Goal: Task Accomplishment & Management: Manage account settings

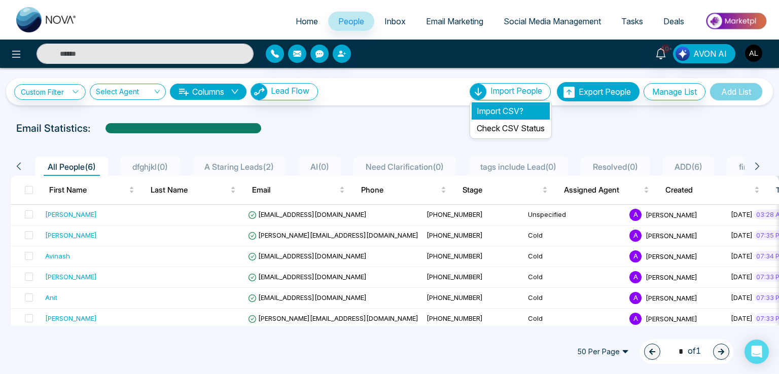
click at [484, 104] on li "Import CSV?" at bounding box center [511, 110] width 78 height 17
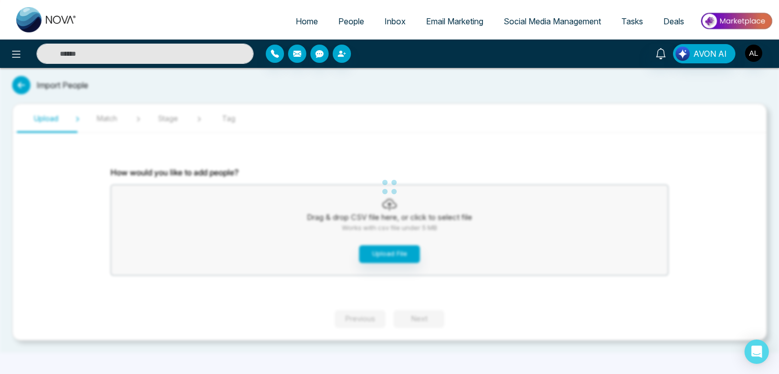
click at [375, 253] on div "Home People Inbox Email Marketing Social Media Management Tasks Deals AVON AI I…" at bounding box center [389, 187] width 779 height 374
click at [375, 253] on button "Upload File" at bounding box center [389, 254] width 61 height 18
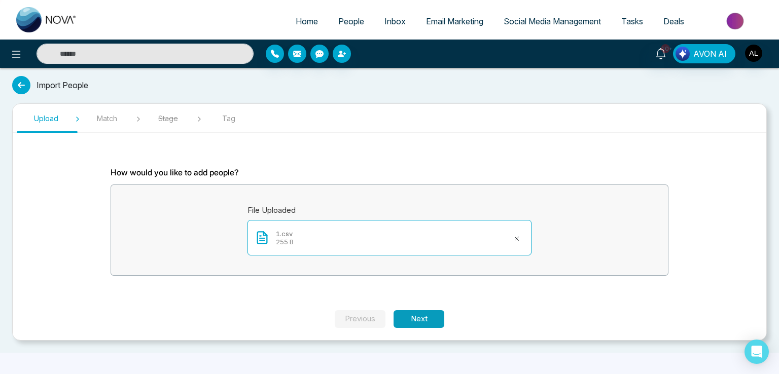
click at [416, 324] on button "Next" at bounding box center [419, 319] width 51 height 18
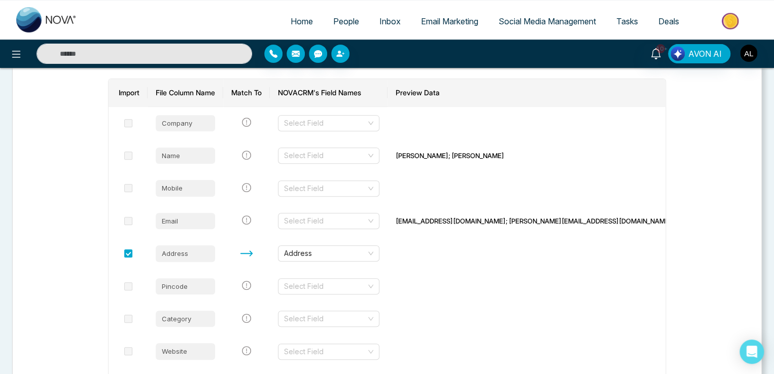
scroll to position [277, 0]
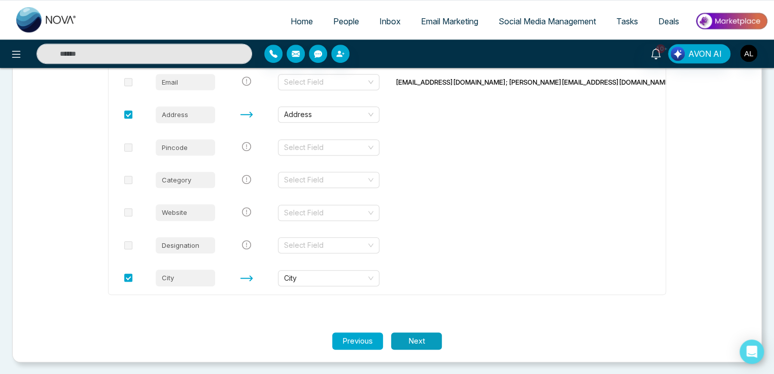
click at [410, 341] on button "Next" at bounding box center [416, 342] width 51 height 18
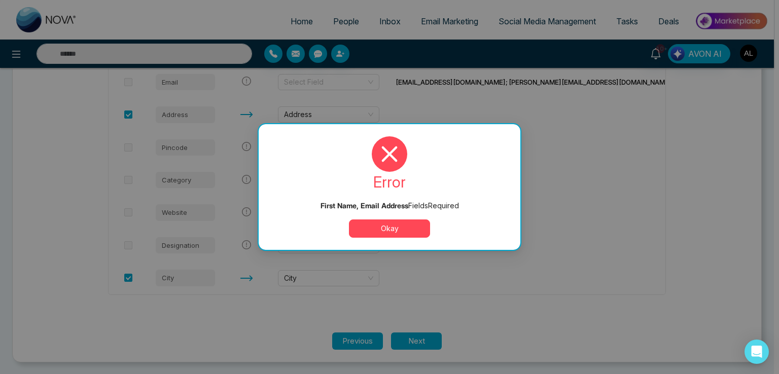
click at [386, 222] on button "Okay" at bounding box center [389, 229] width 81 height 18
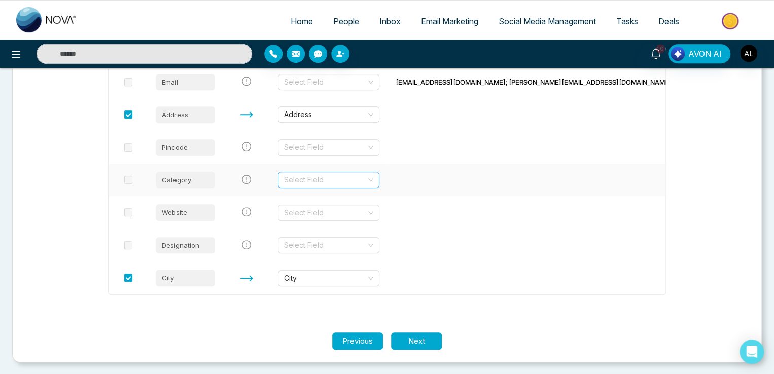
scroll to position [227, 0]
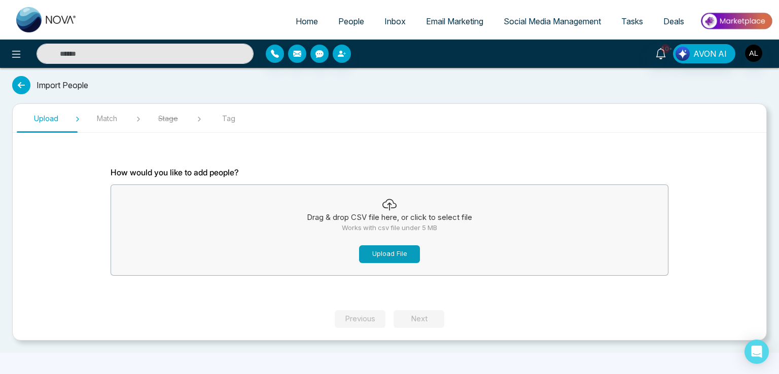
click at [384, 254] on button "Upload File" at bounding box center [389, 254] width 61 height 18
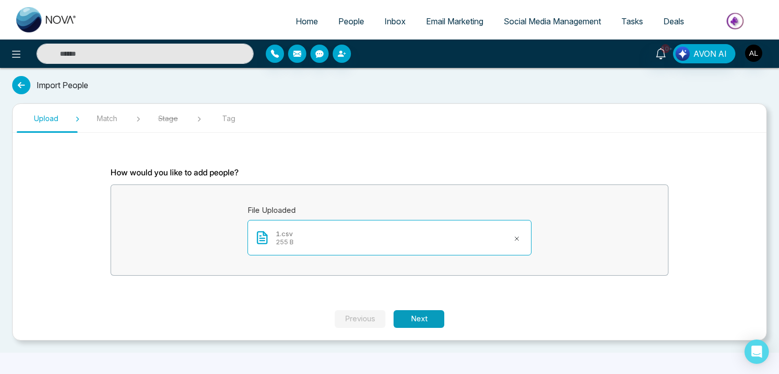
click at [426, 317] on button "Next" at bounding box center [419, 319] width 51 height 18
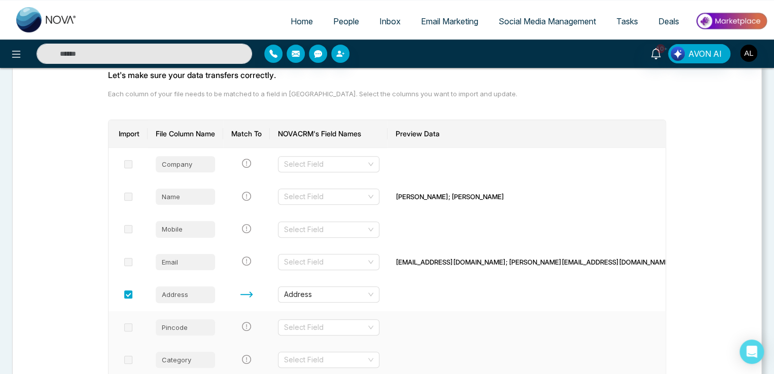
scroll to position [152, 0]
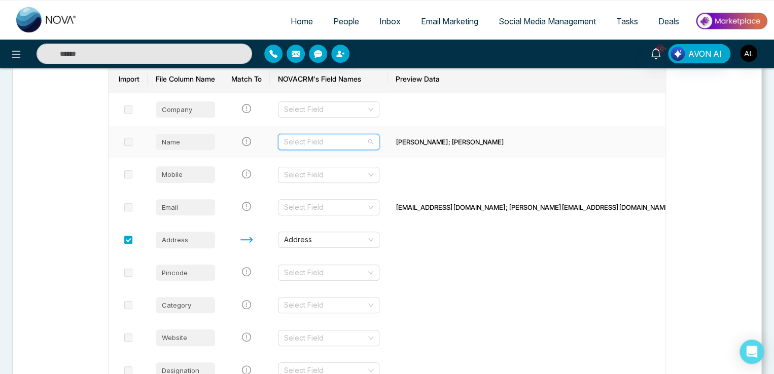
click at [330, 137] on input "search" at bounding box center [325, 141] width 82 height 15
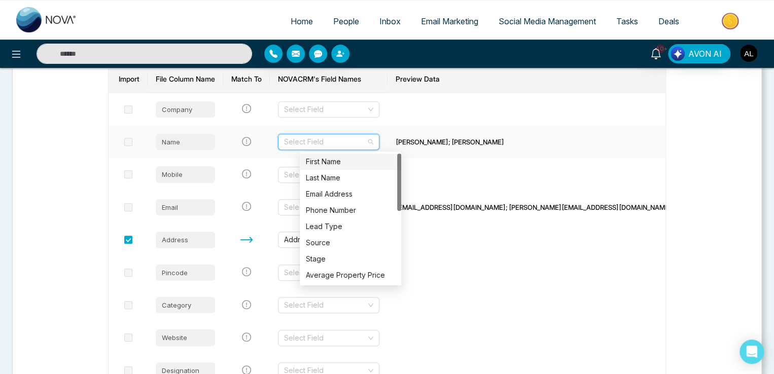
click at [327, 162] on div "First Name" at bounding box center [350, 161] width 89 height 11
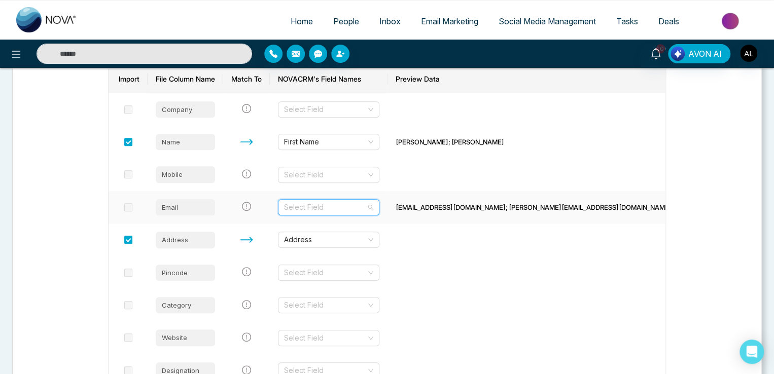
click at [335, 211] on input "search" at bounding box center [325, 207] width 82 height 15
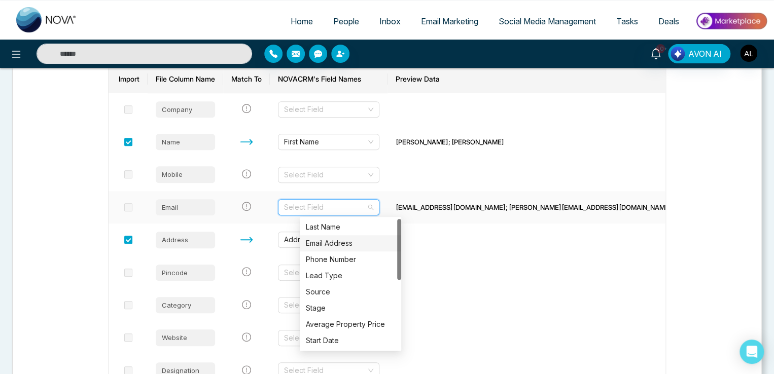
click at [333, 238] on div "Email Address" at bounding box center [350, 243] width 89 height 11
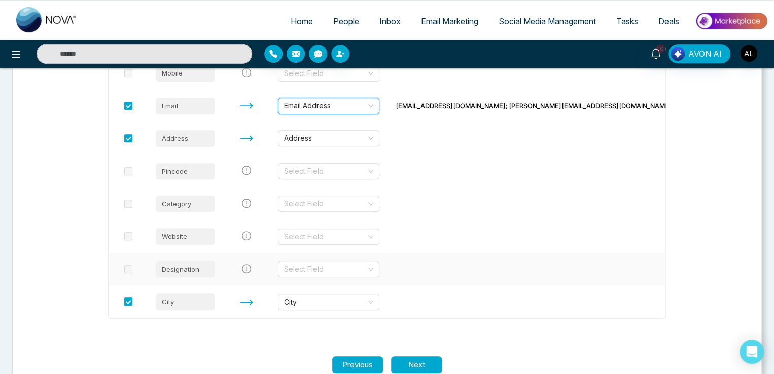
scroll to position [277, 0]
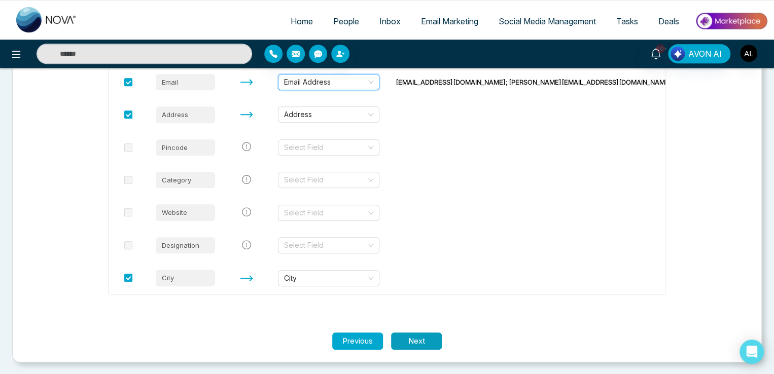
click at [424, 340] on button "Next" at bounding box center [416, 342] width 51 height 18
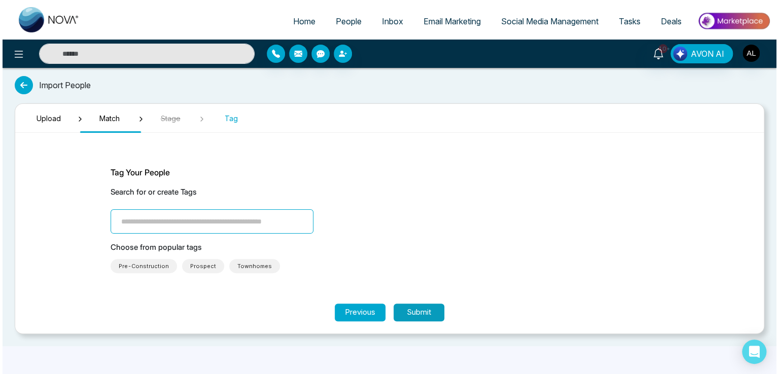
scroll to position [0, 0]
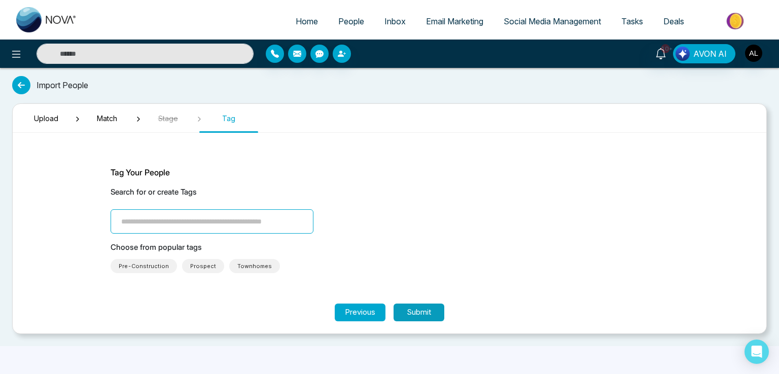
click at [423, 318] on button "Submit" at bounding box center [419, 313] width 51 height 18
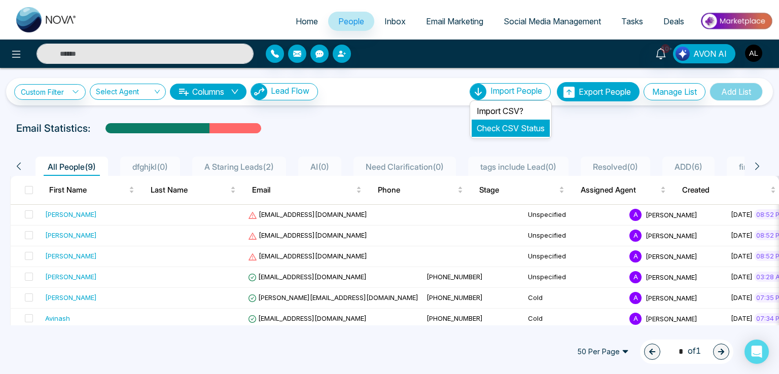
click at [501, 127] on link "Check CSV Status" at bounding box center [511, 128] width 68 height 10
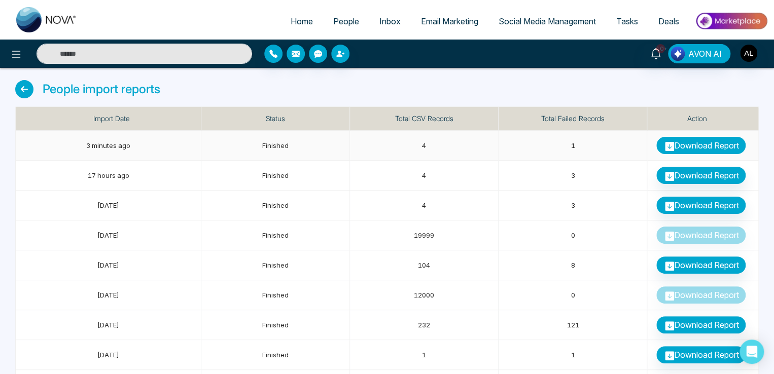
click at [700, 147] on link "Download Report" at bounding box center [700, 145] width 89 height 17
click at [333, 19] on span "People" at bounding box center [346, 21] width 26 height 10
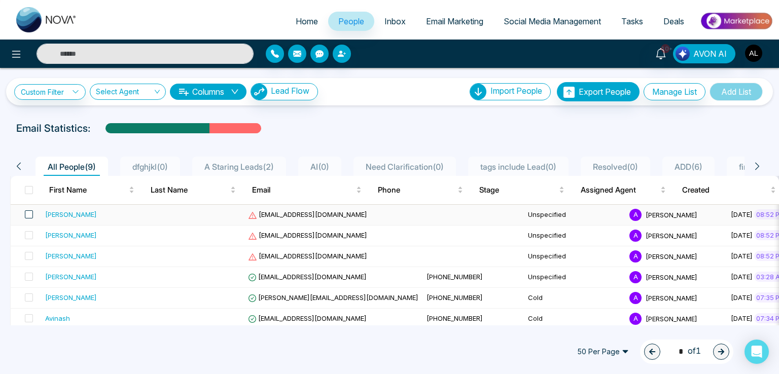
click at [29, 214] on span at bounding box center [29, 214] width 8 height 8
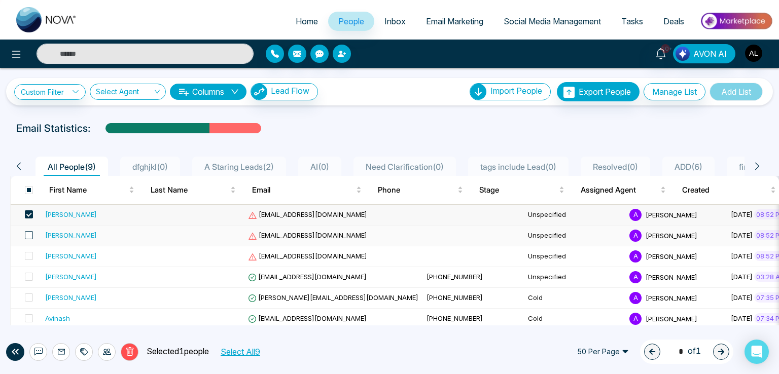
click at [30, 234] on span at bounding box center [29, 235] width 8 height 8
click at [27, 254] on span at bounding box center [29, 256] width 8 height 8
click at [29, 274] on span at bounding box center [29, 277] width 8 height 8
click at [130, 352] on icon at bounding box center [129, 351] width 9 height 9
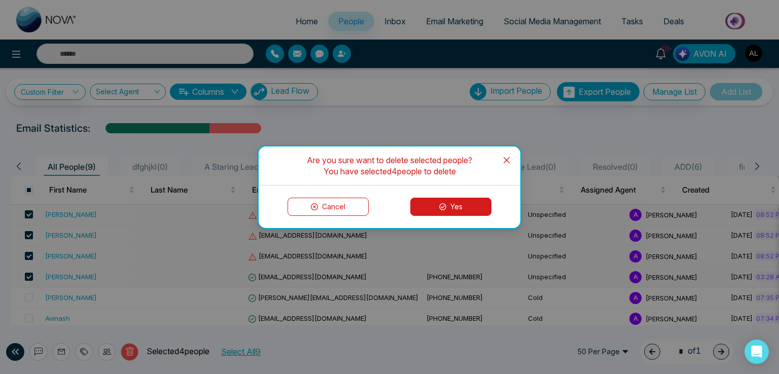
click at [436, 201] on button "Yes" at bounding box center [450, 207] width 81 height 18
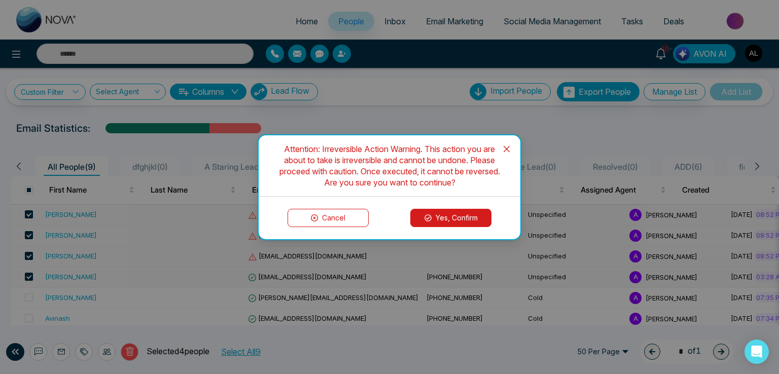
click at [422, 218] on button "Yes, Confirm" at bounding box center [450, 218] width 81 height 18
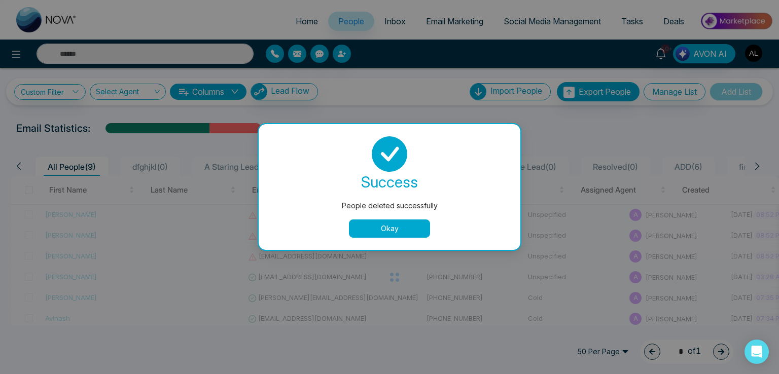
click at [371, 231] on button "Okay" at bounding box center [389, 229] width 81 height 18
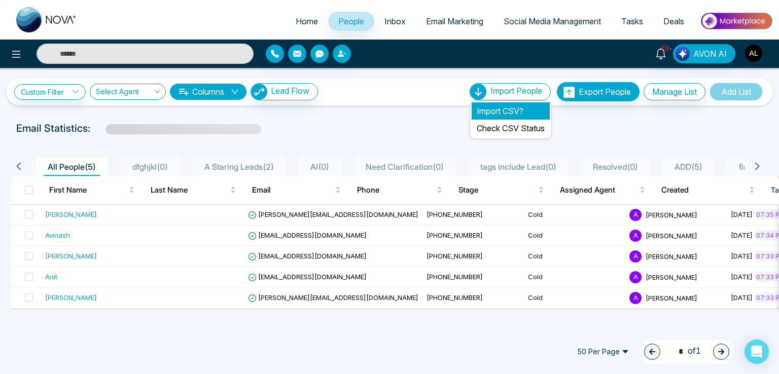
click at [489, 109] on li "Import CSV?" at bounding box center [511, 110] width 78 height 17
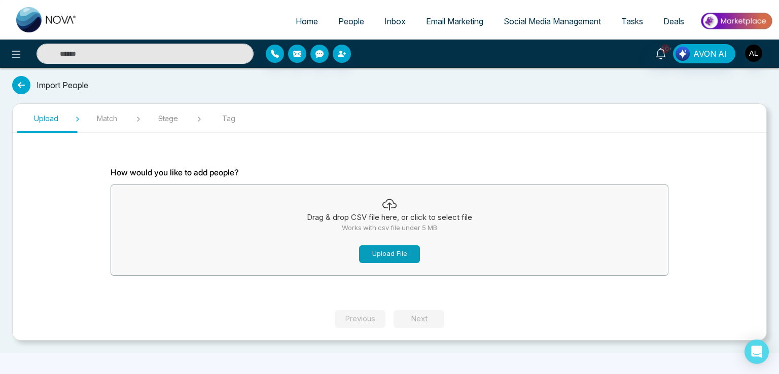
click at [383, 251] on button "Upload File" at bounding box center [389, 254] width 61 height 18
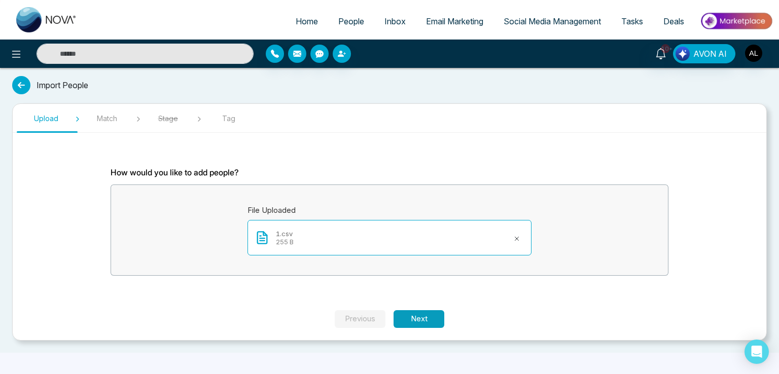
click at [430, 314] on button "Next" at bounding box center [419, 319] width 51 height 18
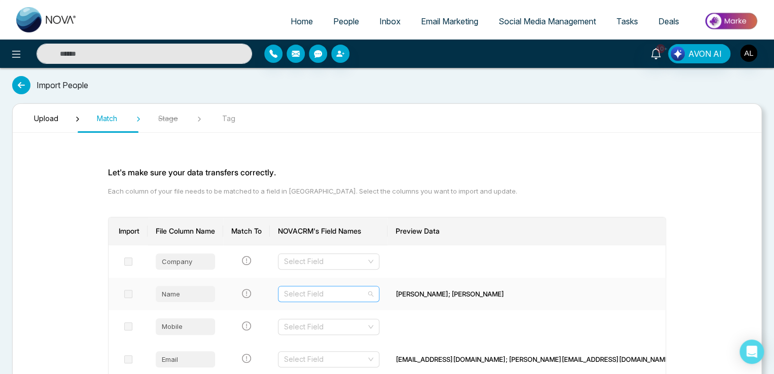
click at [331, 296] on input "search" at bounding box center [325, 294] width 82 height 15
click at [312, 315] on div "First Name" at bounding box center [350, 313] width 89 height 11
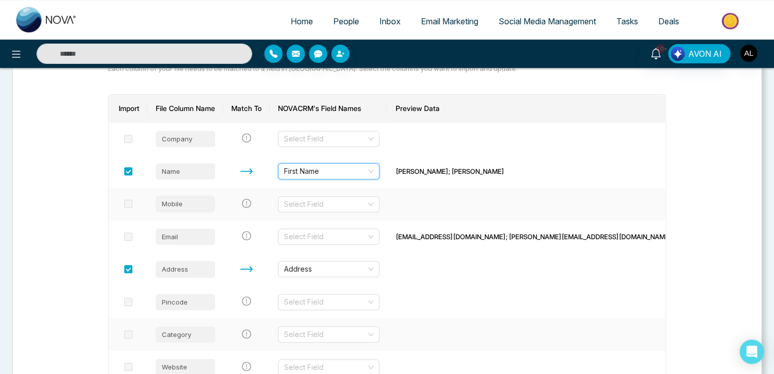
scroll to position [152, 0]
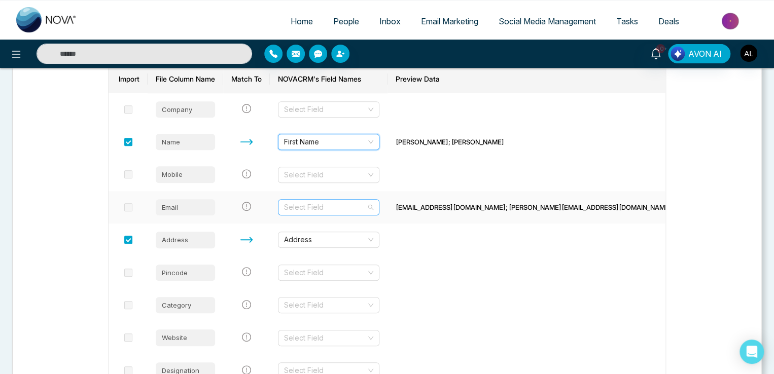
click at [325, 207] on input "search" at bounding box center [325, 207] width 82 height 15
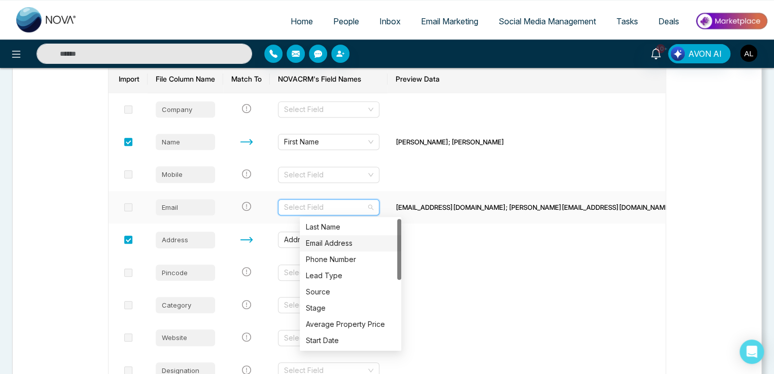
click at [327, 241] on div "Email Address" at bounding box center [350, 243] width 89 height 11
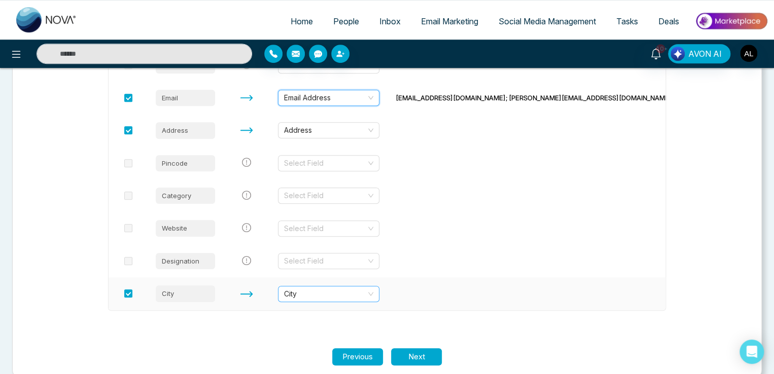
scroll to position [277, 0]
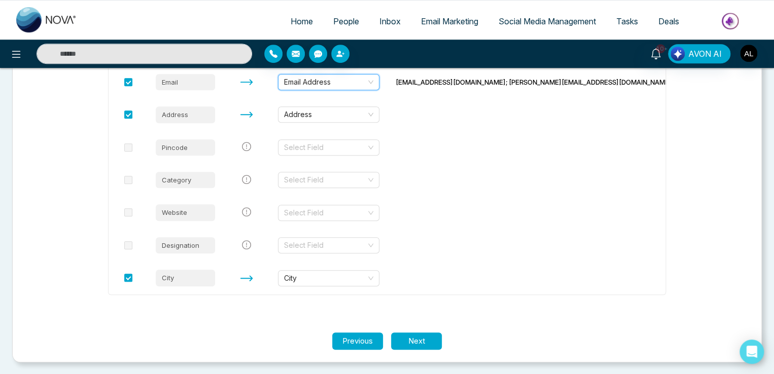
click at [408, 337] on button "Next" at bounding box center [416, 342] width 51 height 18
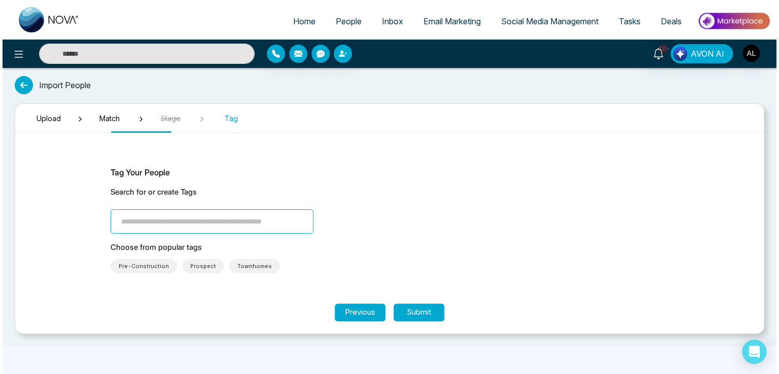
scroll to position [0, 0]
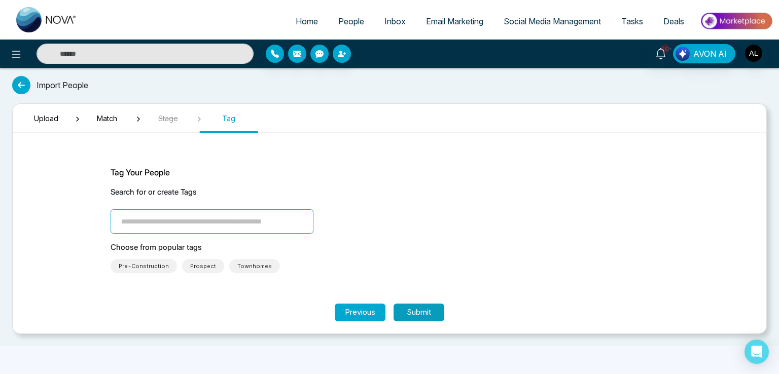
click at [414, 310] on button "Submit" at bounding box center [419, 313] width 51 height 18
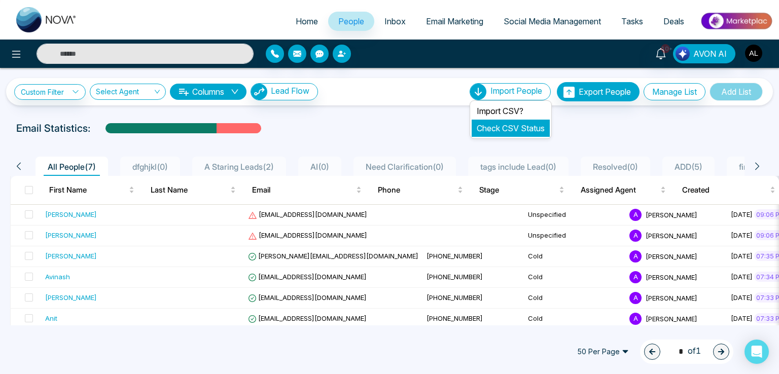
click at [489, 127] on link "Check CSV Status" at bounding box center [511, 128] width 68 height 10
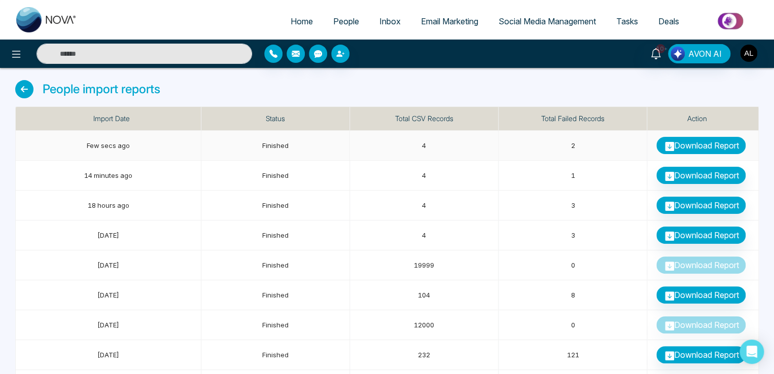
click at [681, 151] on link "Download Report" at bounding box center [700, 145] width 89 height 17
click at [704, 203] on link "Download Report" at bounding box center [700, 205] width 89 height 17
click at [323, 20] on link "People" at bounding box center [346, 21] width 46 height 19
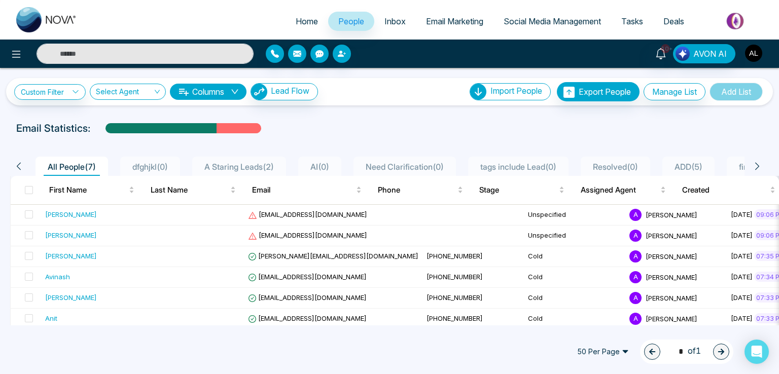
click at [747, 57] on img "button" at bounding box center [753, 53] width 17 height 17
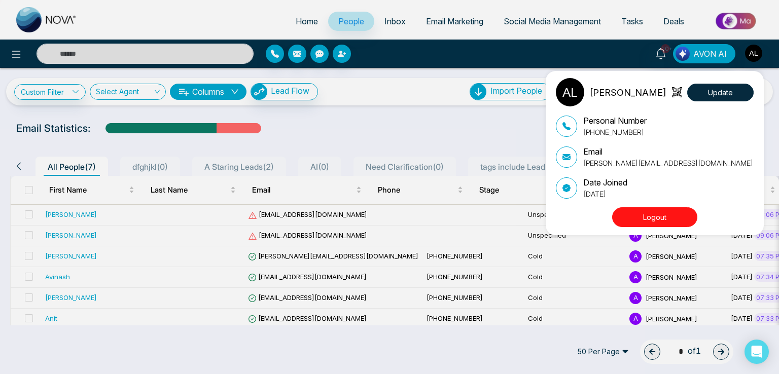
click at [665, 212] on button "Logout" at bounding box center [654, 217] width 85 height 20
